Goal: Task Accomplishment & Management: Complete application form

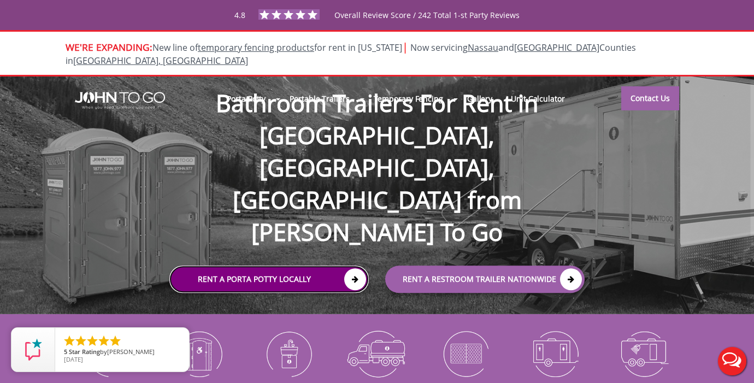
click at [354, 269] on icon at bounding box center [355, 280] width 22 height 22
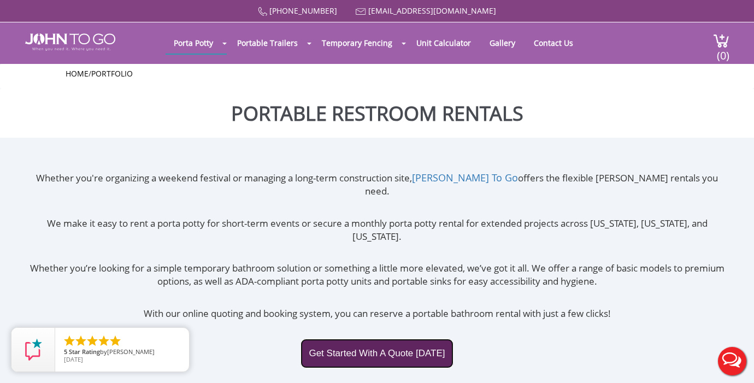
click at [377, 339] on link "Get Started With A Quote Today" at bounding box center [377, 354] width 152 height 30
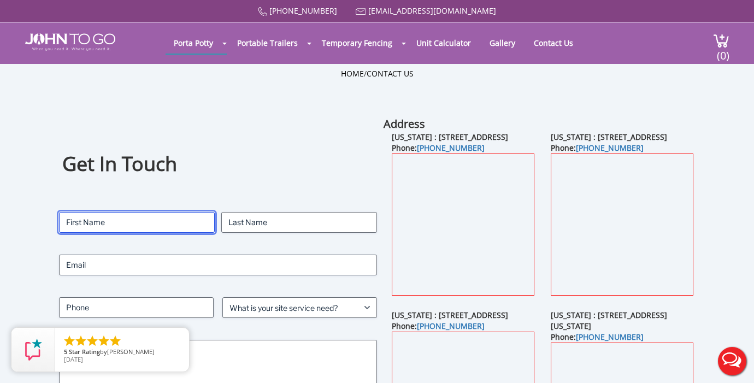
click at [148, 223] on input "First" at bounding box center [137, 222] width 156 height 21
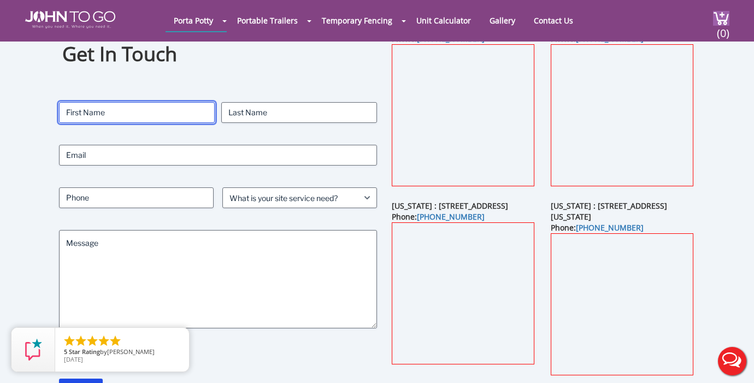
scroll to position [69, 0]
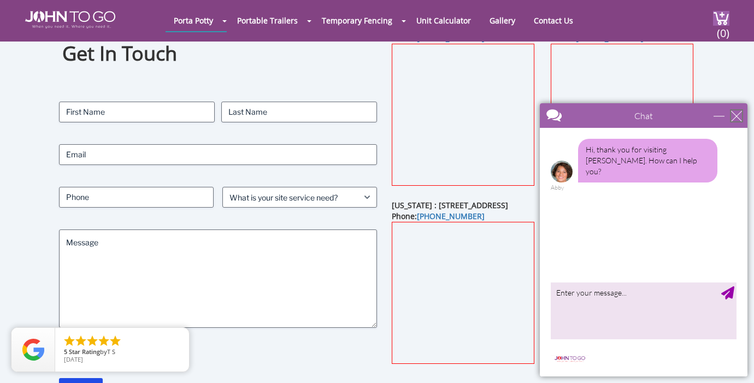
click at [741, 116] on div "close" at bounding box center [736, 115] width 11 height 11
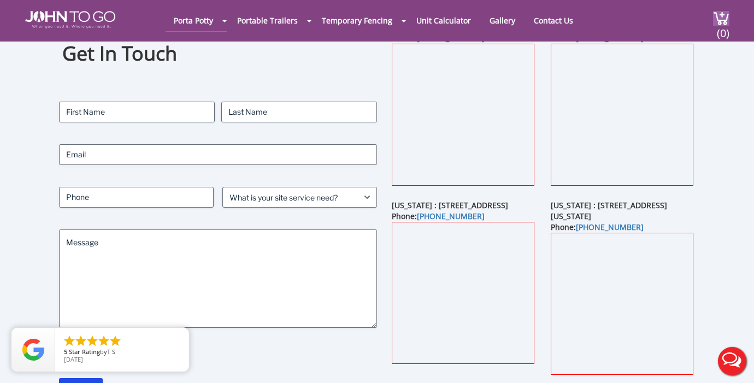
scroll to position [0, 0]
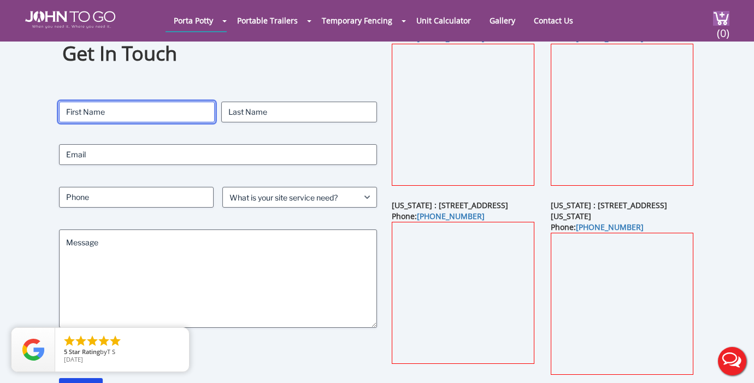
click at [87, 111] on input "First" at bounding box center [137, 112] width 156 height 21
type input "[PERSON_NAME]"
type input "Sommers"
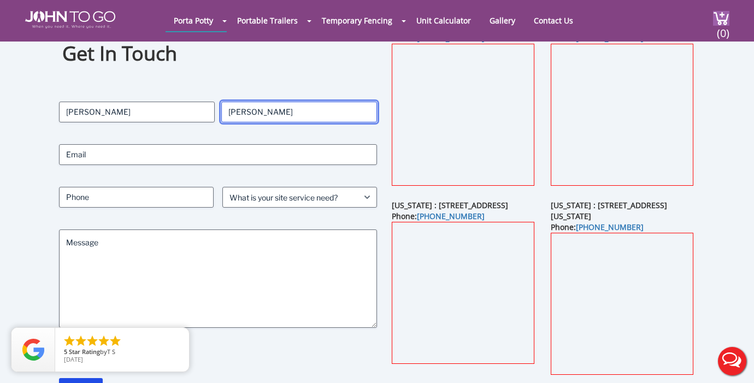
type input "zsommers14@gmail.com"
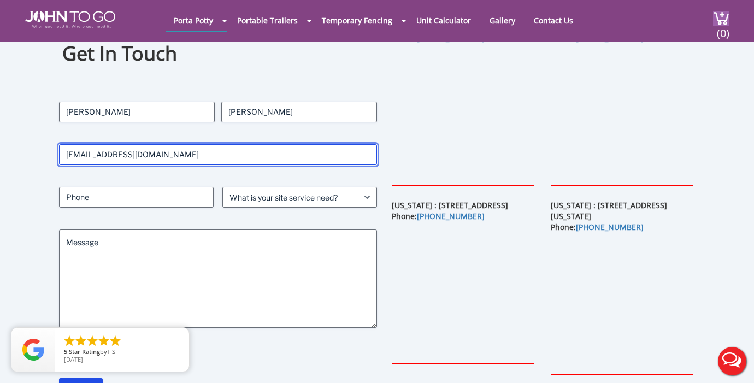
type input "9739070388"
click at [126, 146] on input "zsommers14@gmail.com" at bounding box center [218, 154] width 318 height 21
click at [140, 155] on input "zsommers14@gmail.com" at bounding box center [218, 154] width 318 height 21
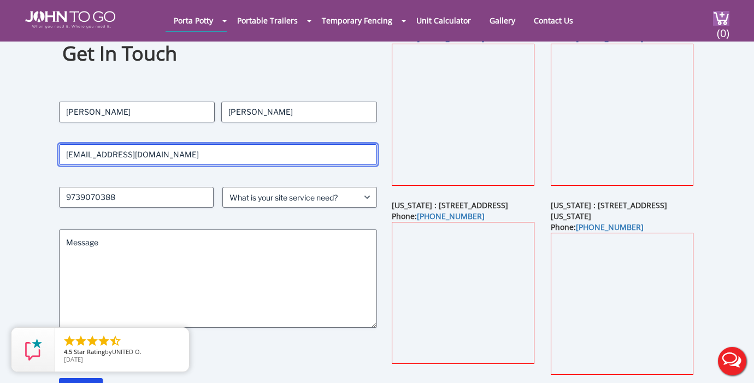
click at [140, 155] on input "zsommers14@gmail.com" at bounding box center [218, 154] width 318 height 21
type input "[EMAIL_ADDRESS][DOMAIN_NAME]"
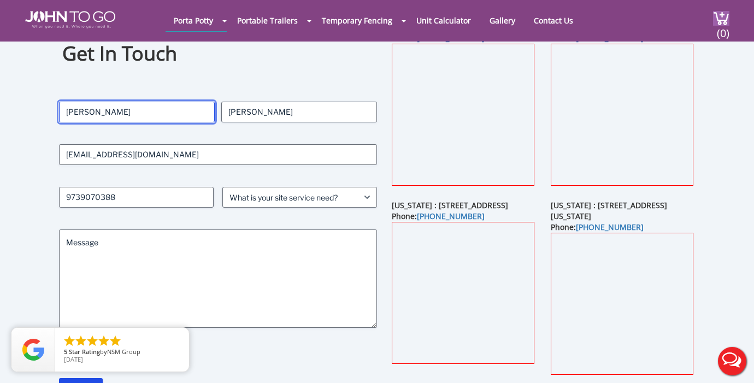
click at [113, 110] on input "Zach" at bounding box center [137, 112] width 156 height 21
type input "[PERSON_NAME]"
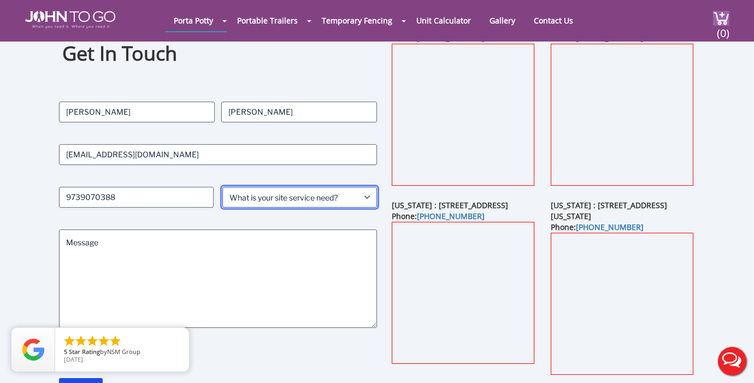
click at [252, 203] on select "What is your site service need? Consumer Construction - Commercial Construction…" at bounding box center [299, 197] width 155 height 21
select select "Event"
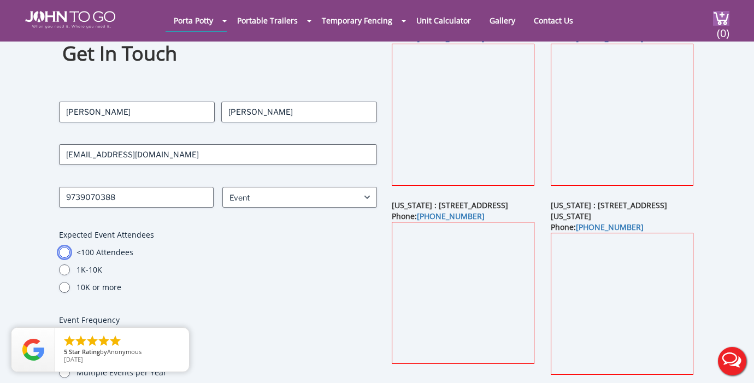
click at [62, 254] on input "<100 Attendees" at bounding box center [64, 252] width 11 height 11
radio input "true"
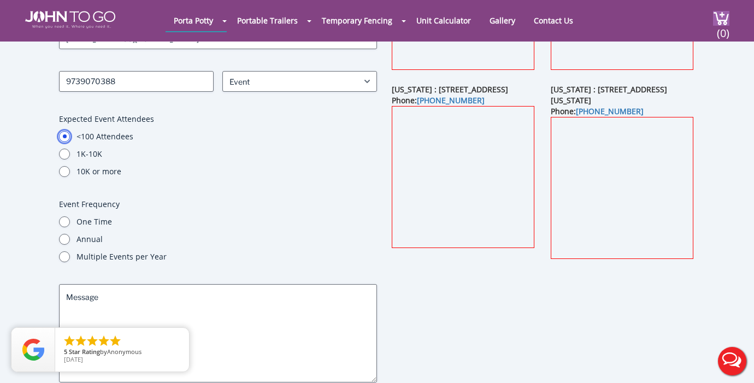
scroll to position [192, 0]
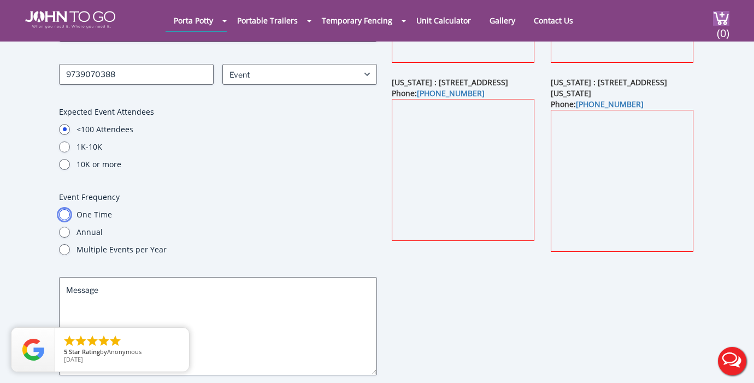
click at [67, 218] on input "One Time" at bounding box center [64, 214] width 11 height 11
radio input "true"
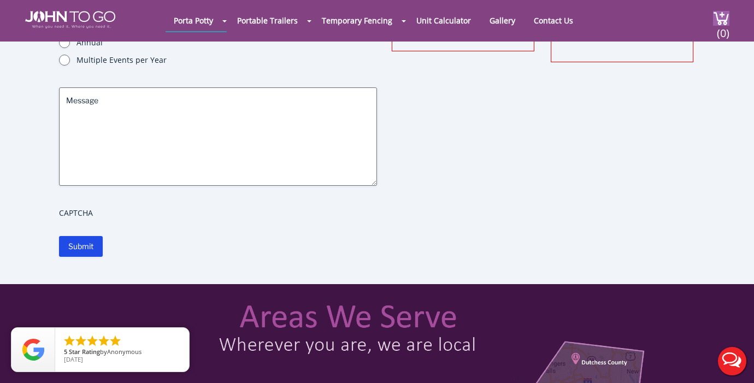
scroll to position [384, 0]
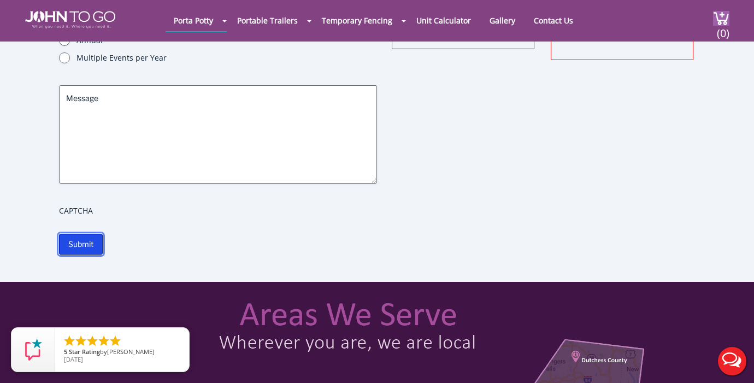
click at [91, 248] on input "Submit" at bounding box center [81, 244] width 44 height 21
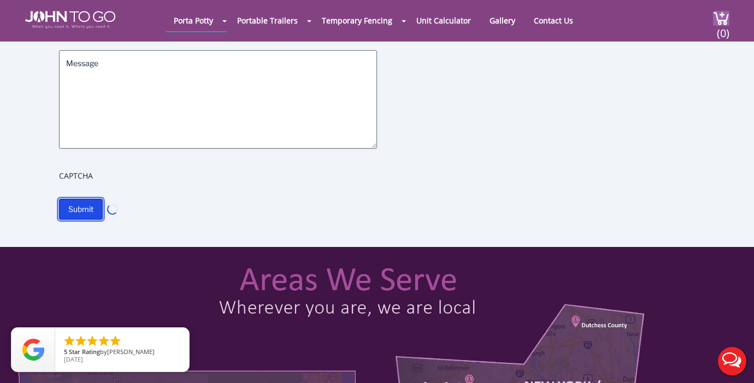
scroll to position [424, 0]
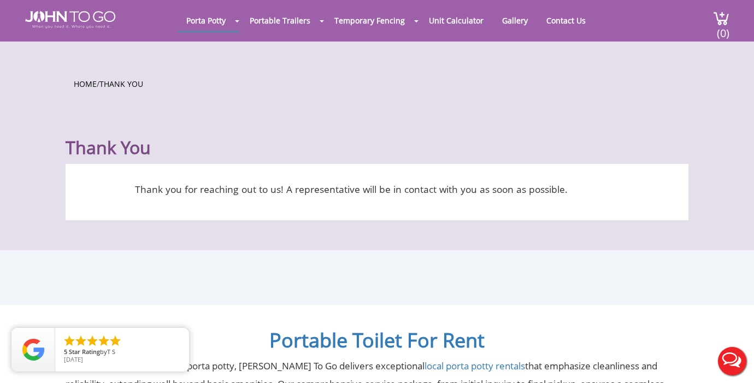
click at [438, 35] on div "Porta Potty Portable Toilets ADA Accessible Units Portable Sinks Waste Services…" at bounding box center [416, 19] width 528 height 38
click at [437, 26] on link "Unit Calculator" at bounding box center [456, 20] width 71 height 21
click at [459, 21] on link "Unit Calculator" at bounding box center [456, 20] width 71 height 21
click at [451, 22] on link "Unit Calculator" at bounding box center [456, 20] width 71 height 21
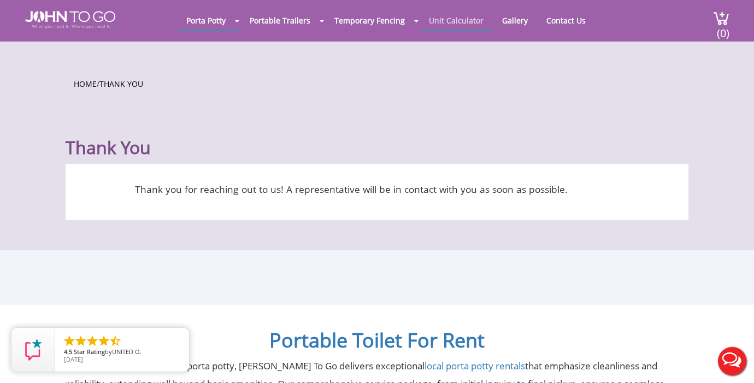
click at [450, 24] on link "Unit Calculator" at bounding box center [456, 20] width 71 height 21
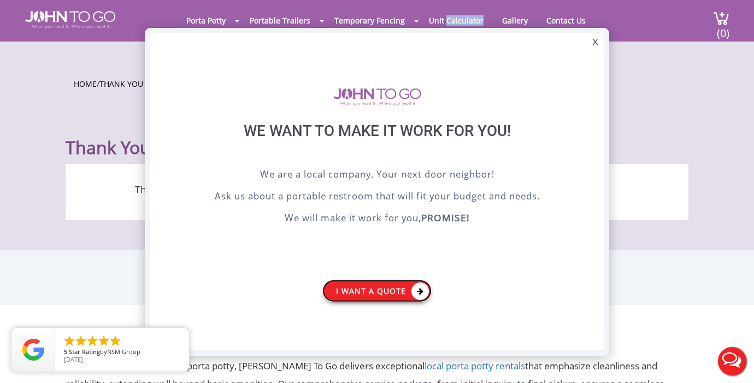
click at [370, 292] on link "I want a Quote" at bounding box center [376, 291] width 109 height 22
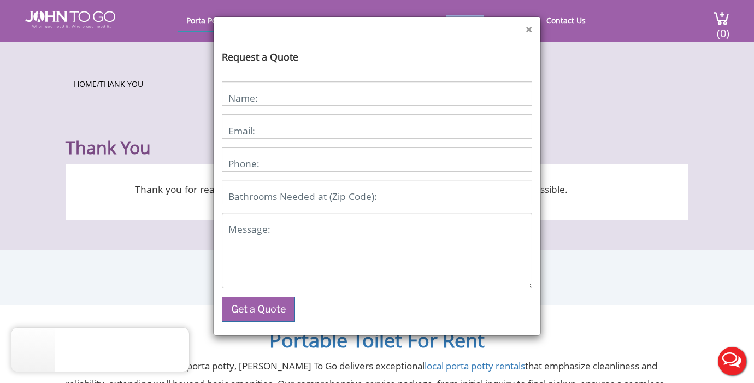
click at [529, 28] on button "×" at bounding box center [529, 29] width 7 height 11
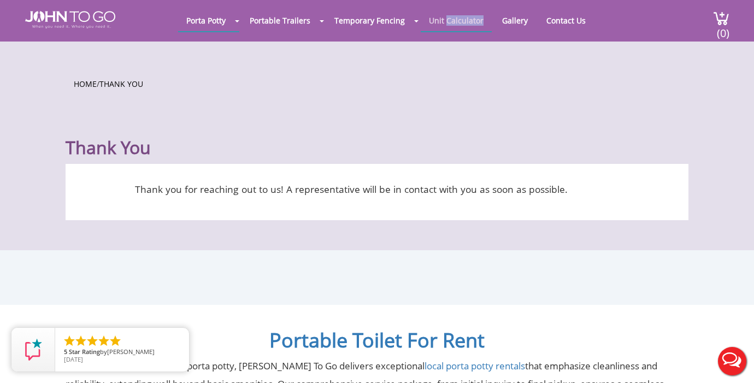
click at [455, 19] on link "Unit Calculator" at bounding box center [456, 20] width 71 height 21
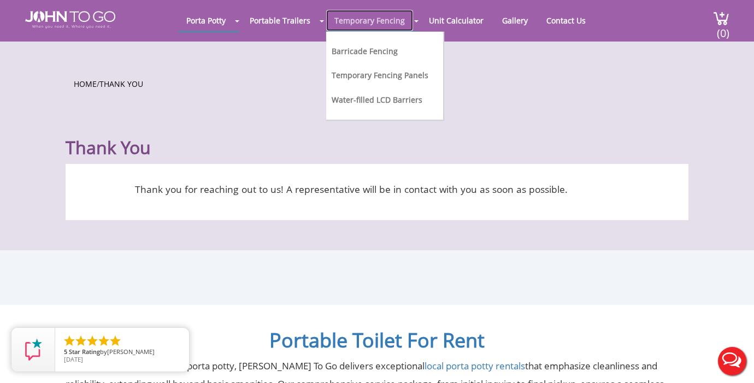
click at [381, 20] on link "Temporary Fencing" at bounding box center [369, 20] width 87 height 21
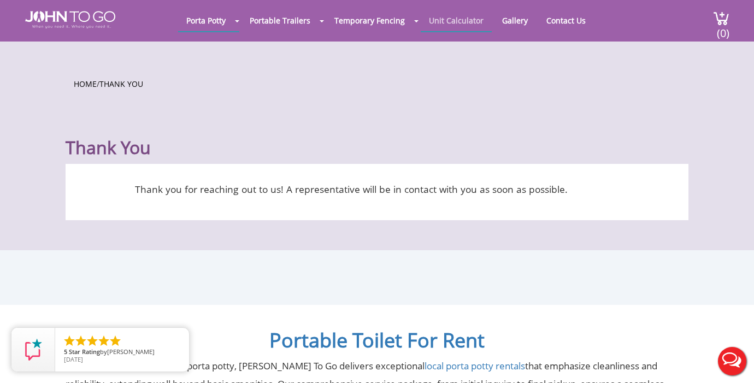
click at [459, 19] on link "Unit Calculator" at bounding box center [456, 20] width 71 height 21
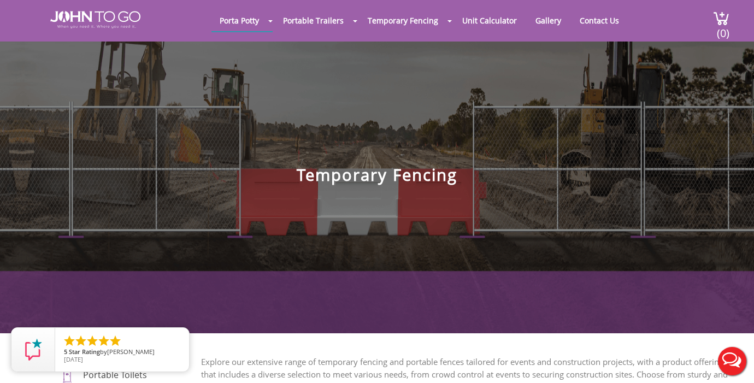
click at [459, 19] on link "Unit Calculator" at bounding box center [489, 20] width 71 height 21
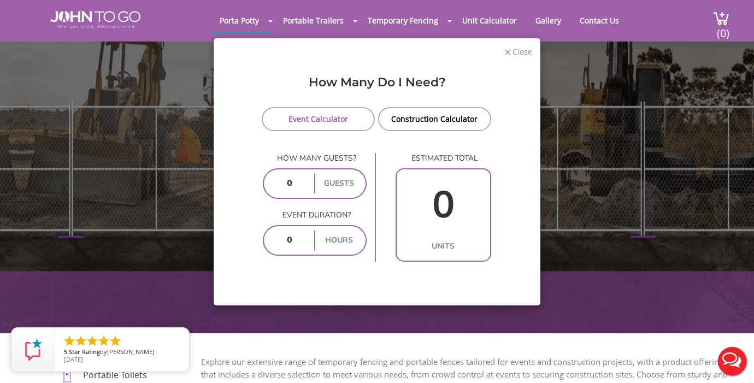
click at [304, 183] on input "number" at bounding box center [289, 184] width 45 height 20
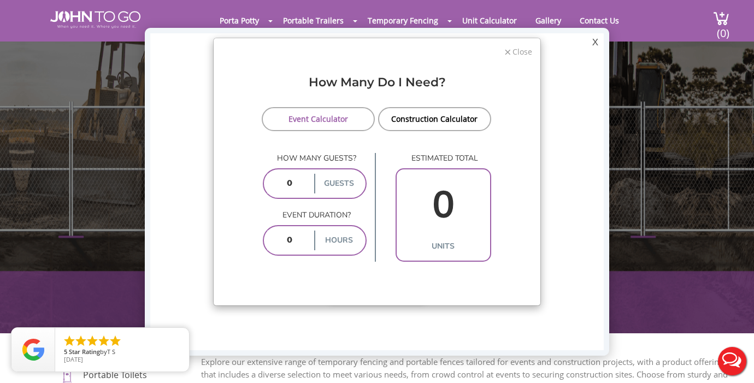
click at [518, 48] on span "Close" at bounding box center [521, 50] width 21 height 10
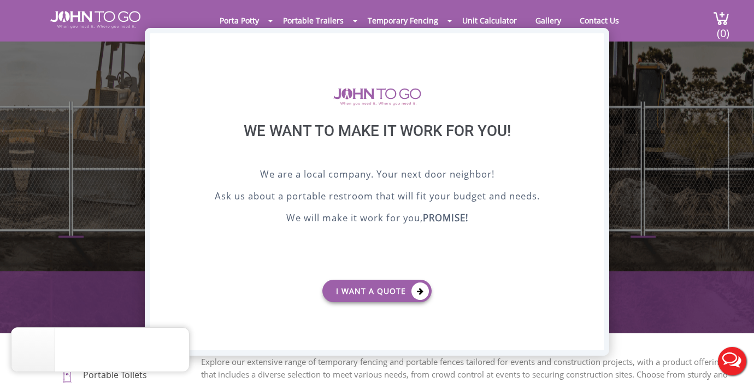
click at [601, 38] on div "X" at bounding box center [595, 42] width 17 height 19
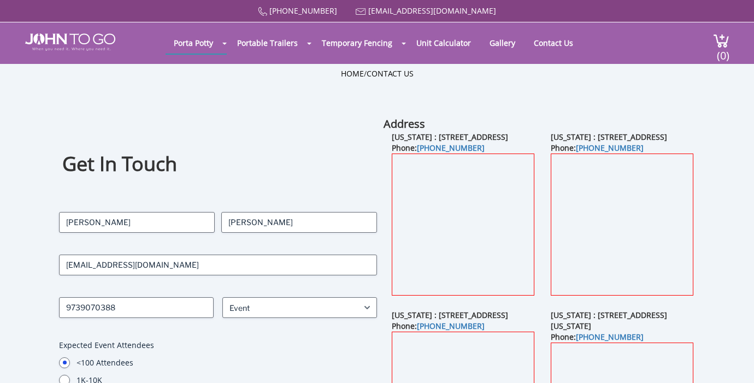
select select "Event"
